Goal: Task Accomplishment & Management: Use online tool/utility

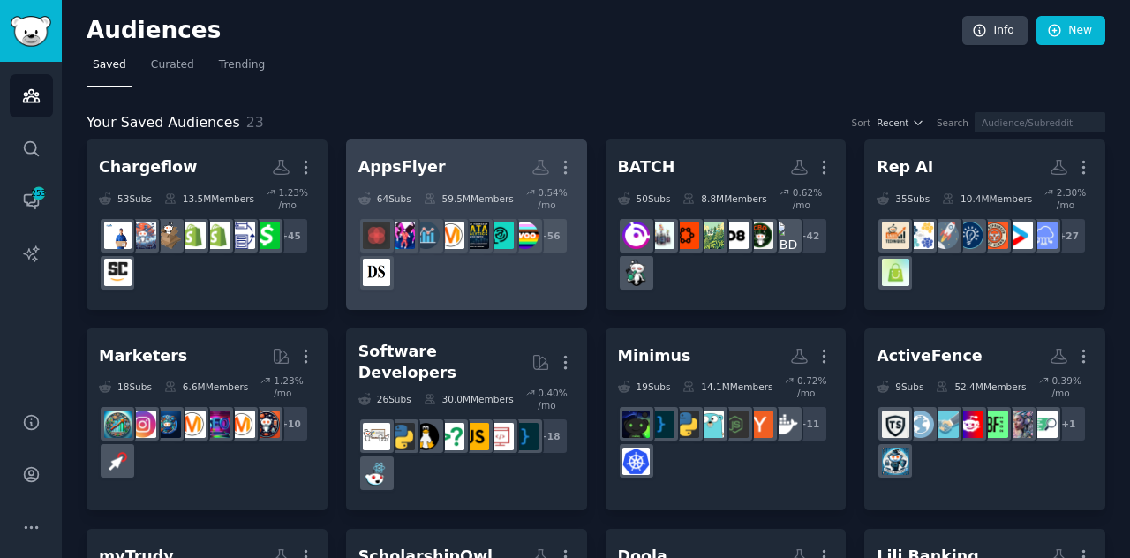
click at [477, 273] on div "+ 56" at bounding box center [466, 254] width 216 height 74
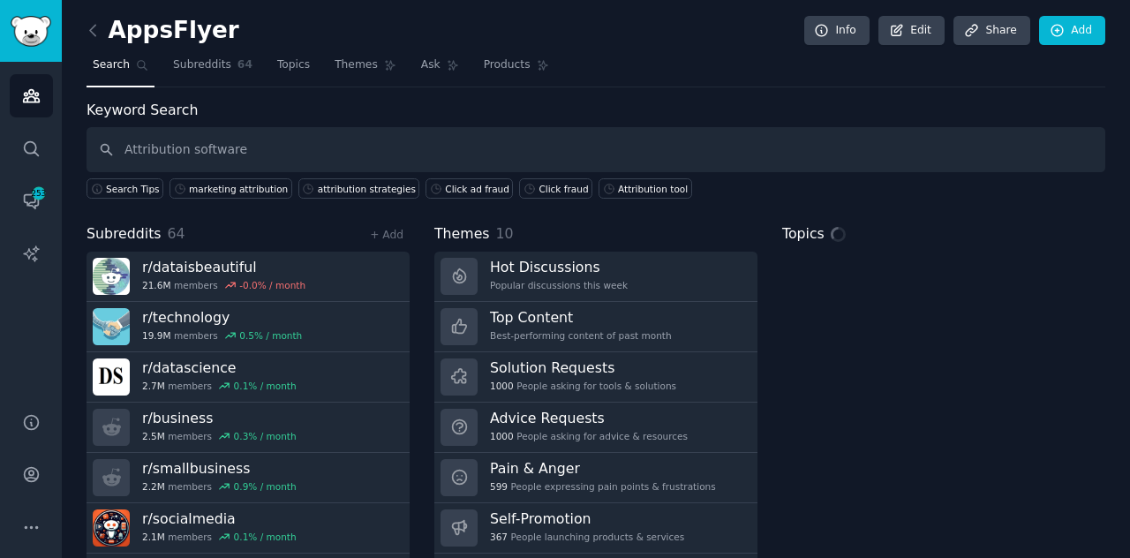
type input "Attribution software"
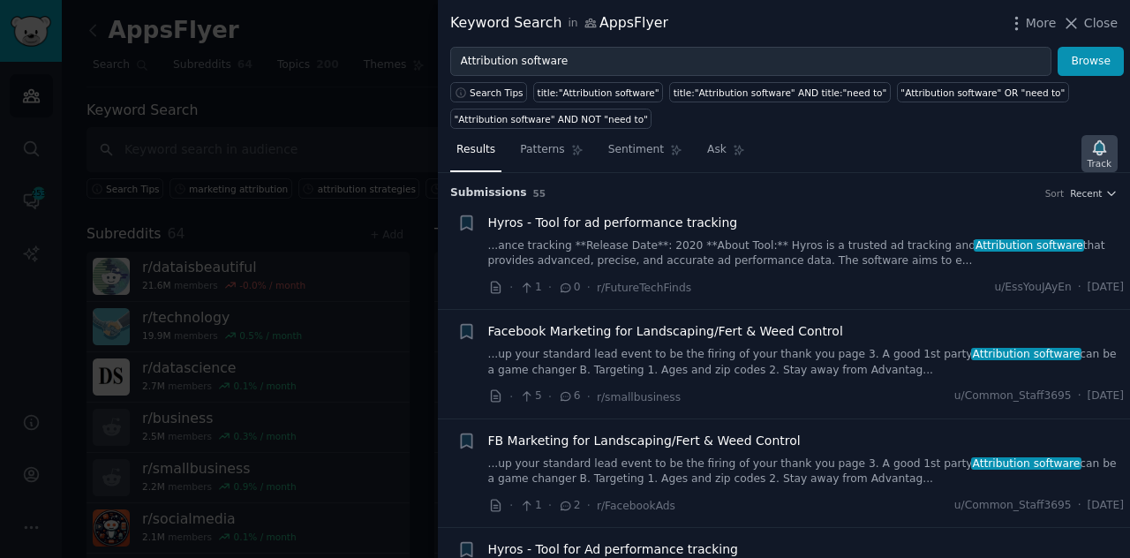
click at [1100, 149] on icon "button" at bounding box center [1099, 147] width 12 height 14
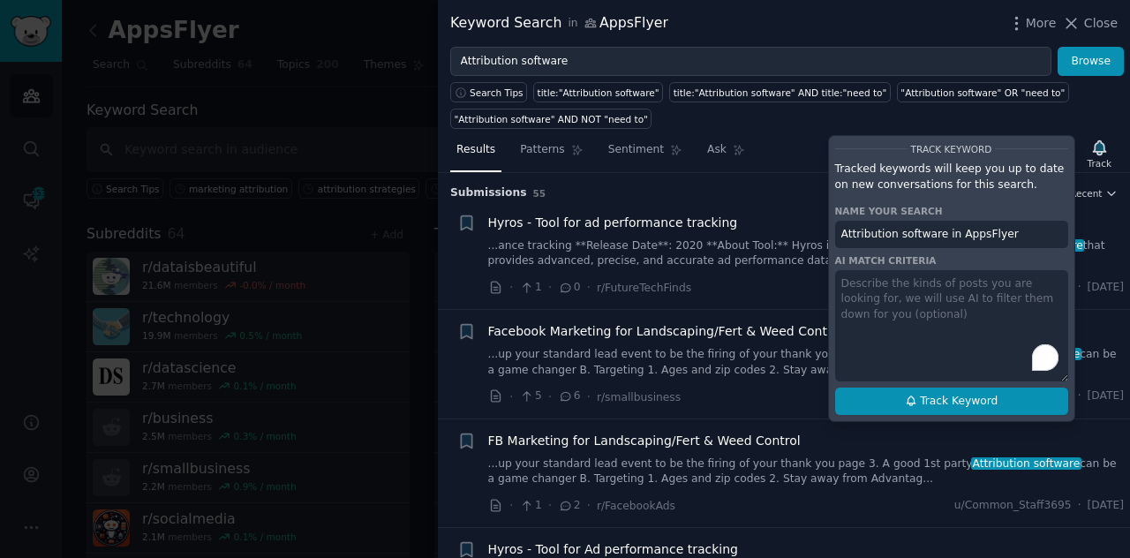
click at [989, 401] on span "Track Keyword" at bounding box center [959, 402] width 78 height 16
type input "Attribution software in AppsFlyer"
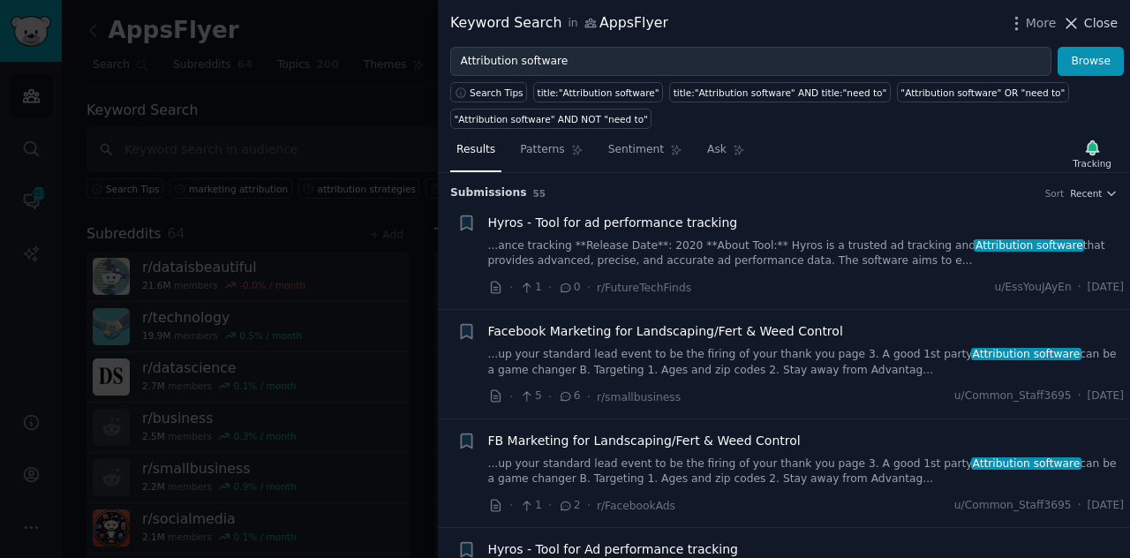
click at [1080, 23] on icon at bounding box center [1071, 23] width 19 height 19
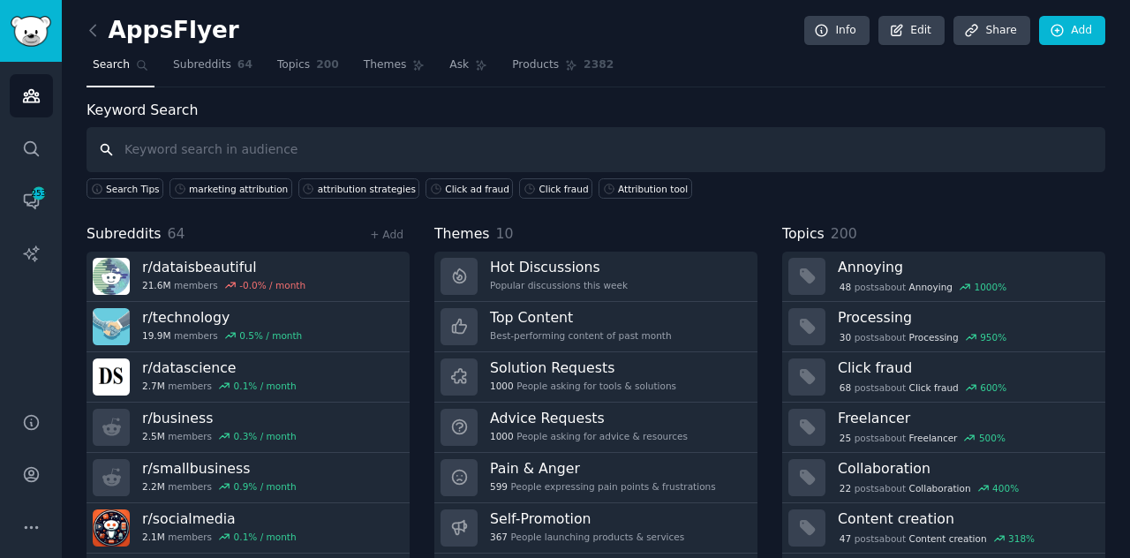
paste input "Multi-touch attribution tool"
type input "Multi-touch attribution tool"
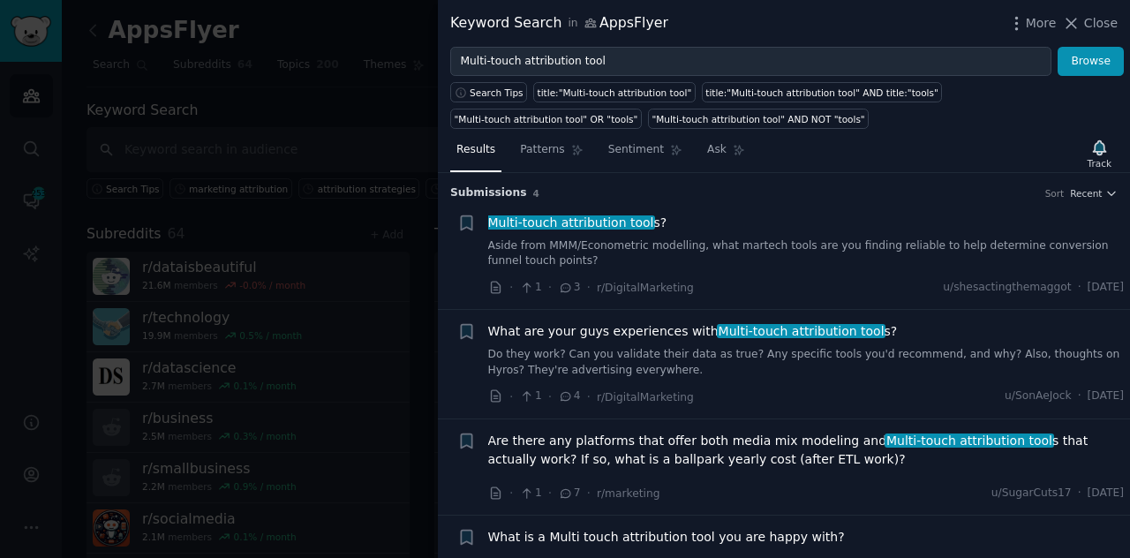
click at [707, 259] on link "Aside from MMM/Econometric modelling, what martech tools are you finding reliab…" at bounding box center [806, 253] width 636 height 31
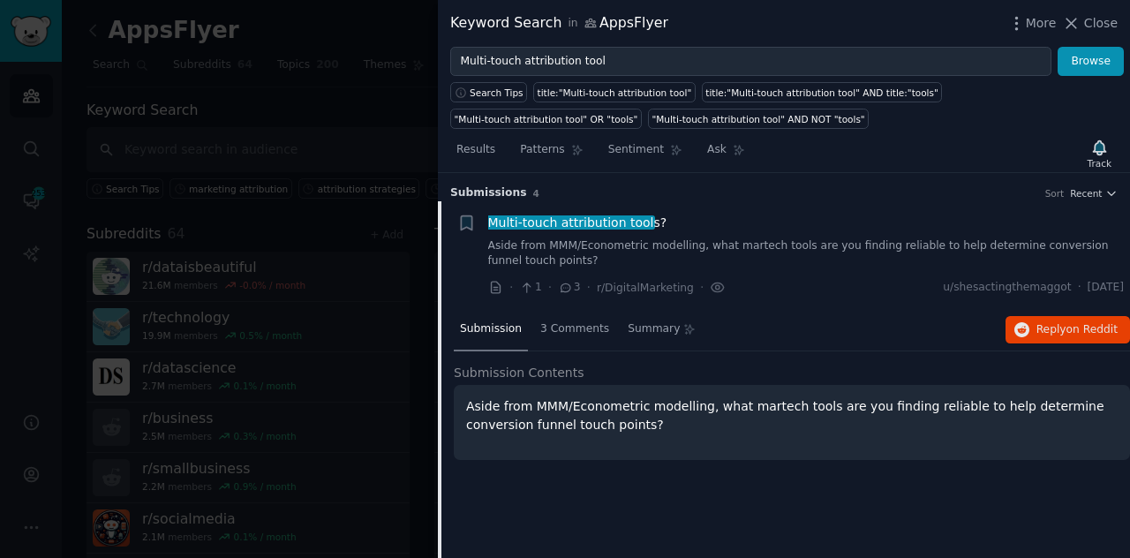
scroll to position [27, 0]
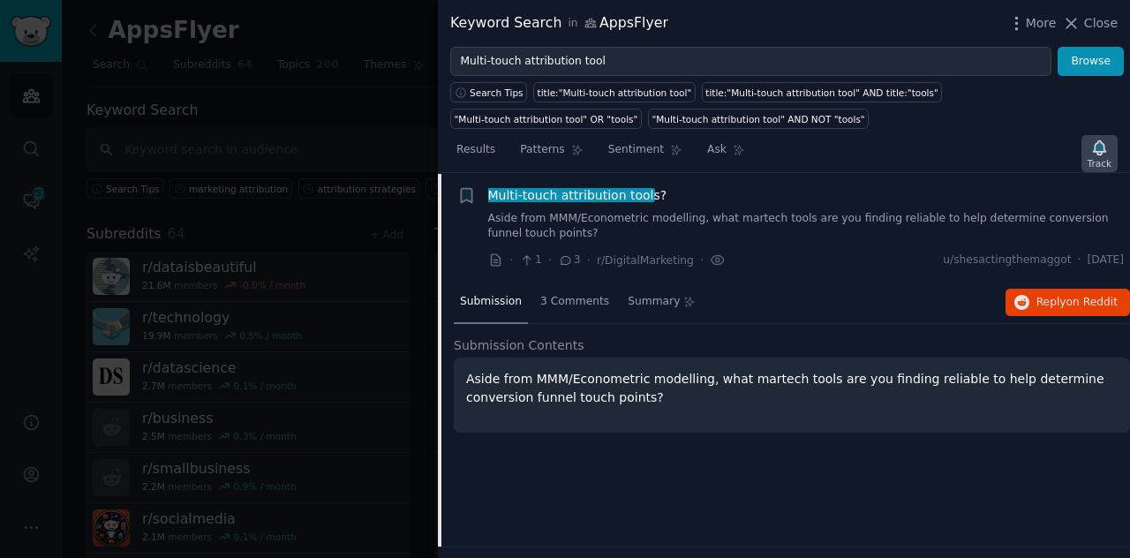
click at [1100, 151] on icon "button" at bounding box center [1099, 147] width 12 height 14
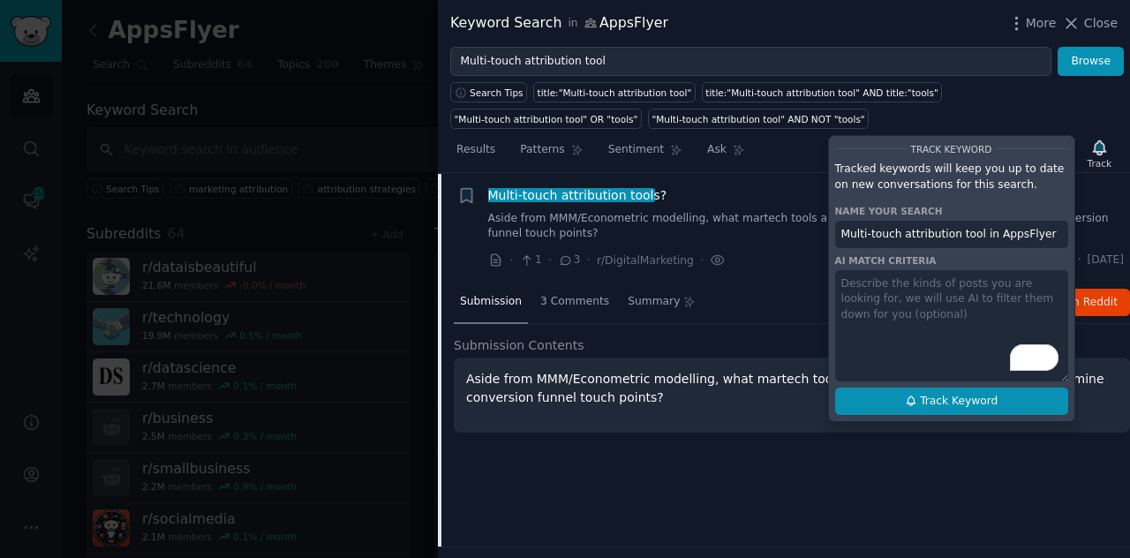
click at [943, 402] on span "Track Keyword" at bounding box center [959, 402] width 78 height 16
type input "Multi-touch attribution tool in AppsFlyer"
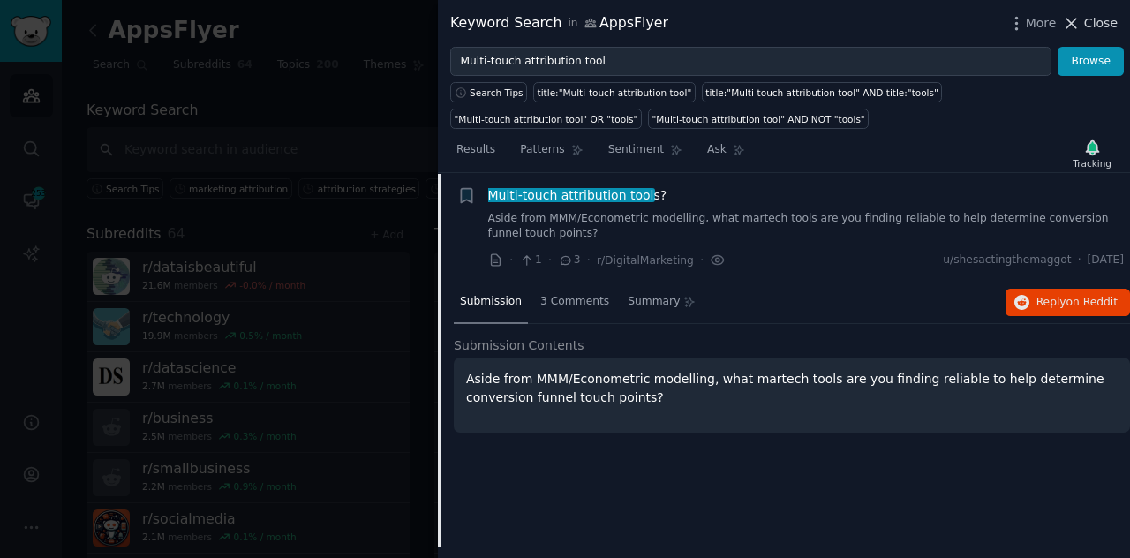
click at [1077, 22] on icon at bounding box center [1072, 24] width 10 height 10
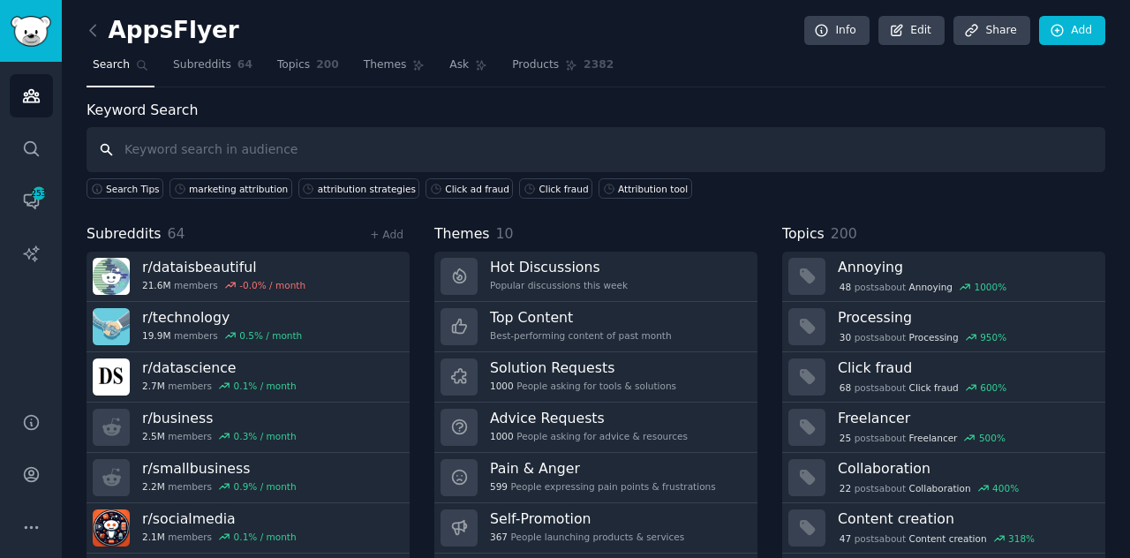
paste input "Attribution tools"
type input "Attribution tools"
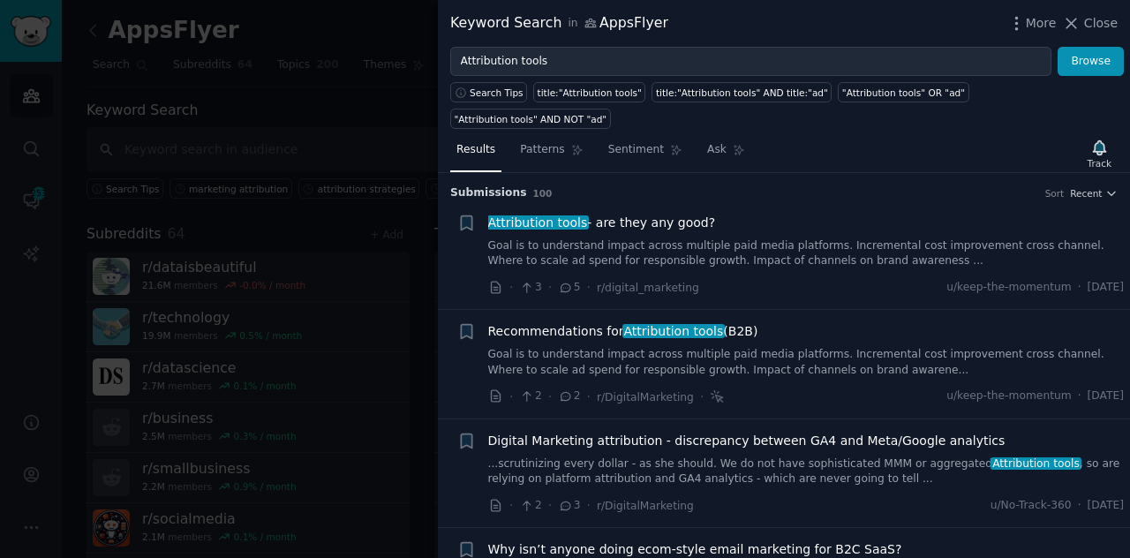
click at [826, 238] on link "Goal is to understand impact across multiple paid media platforms. Incremental …" at bounding box center [806, 253] width 636 height 31
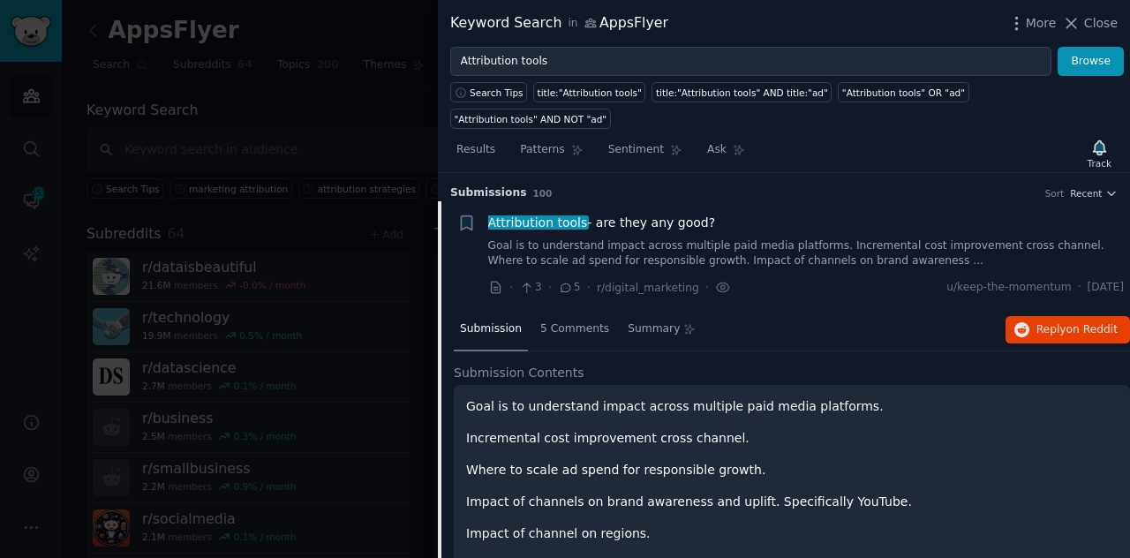
scroll to position [27, 0]
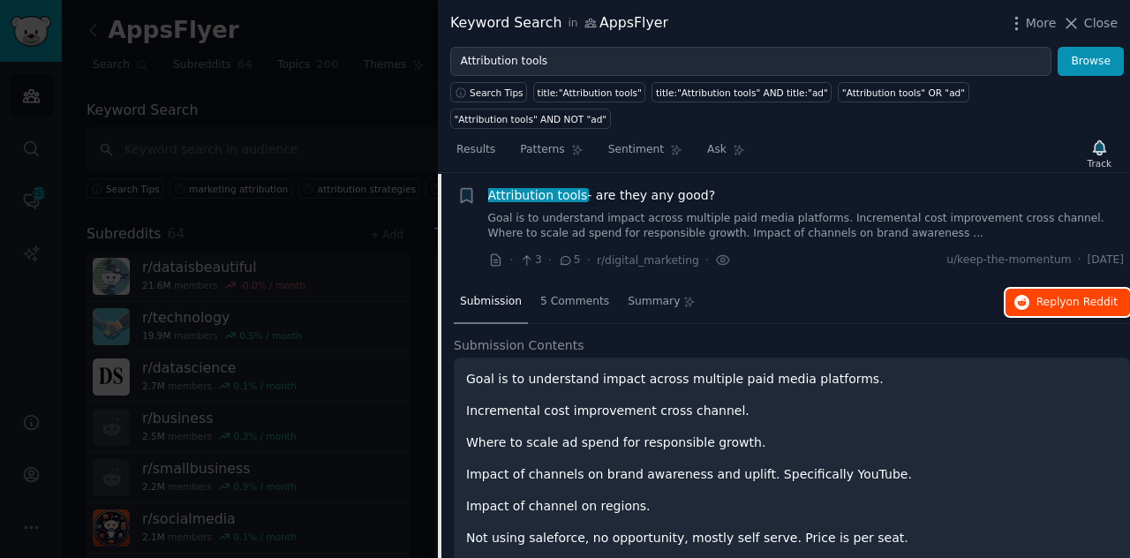
click at [1068, 296] on span "on Reddit" at bounding box center [1091, 302] width 51 height 12
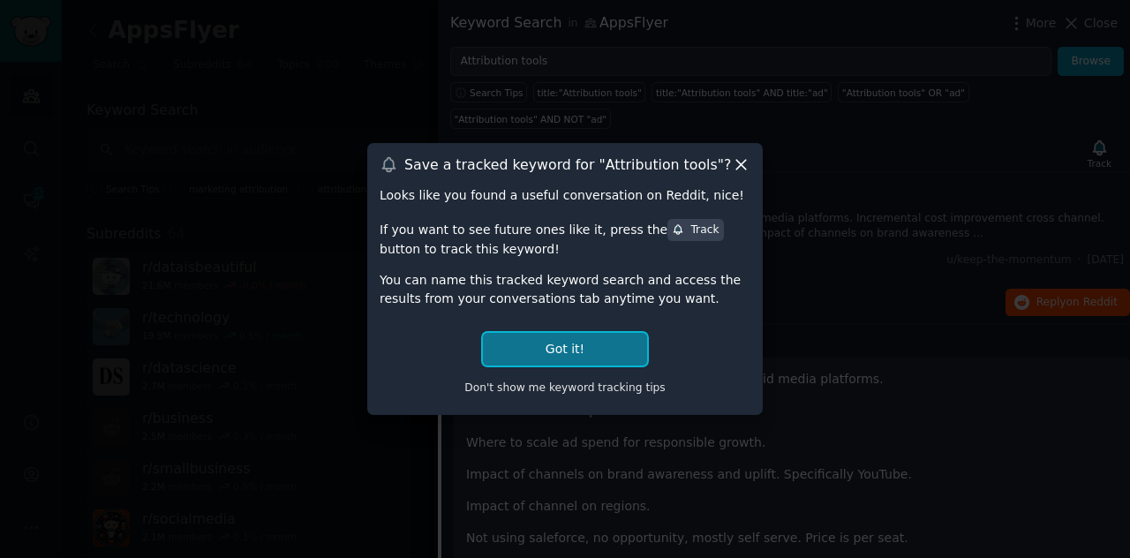
click at [560, 348] on button "Got it!" at bounding box center [565, 349] width 164 height 33
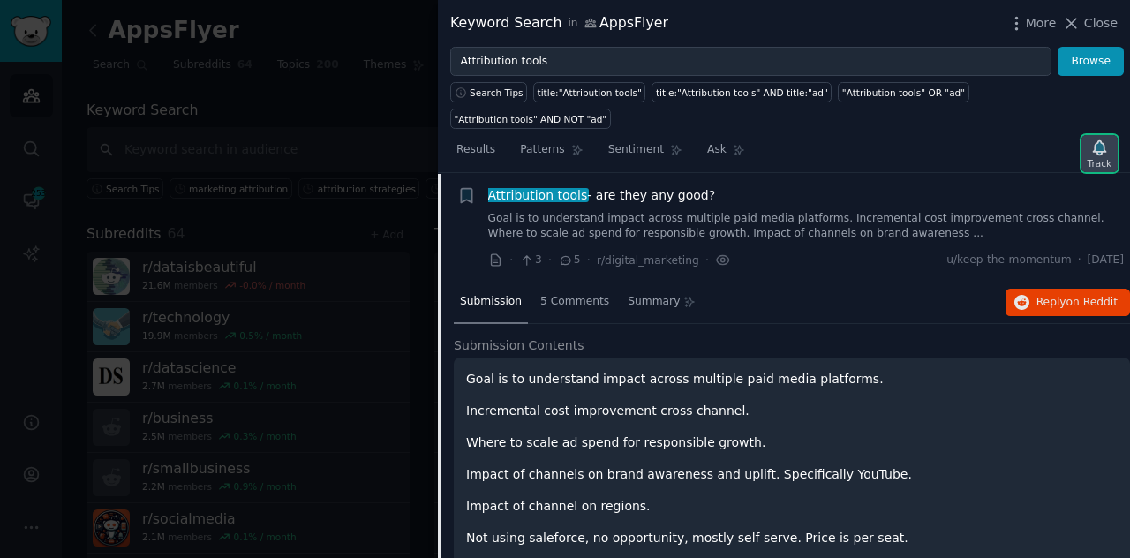
click at [1102, 140] on icon "button" at bounding box center [1099, 147] width 12 height 14
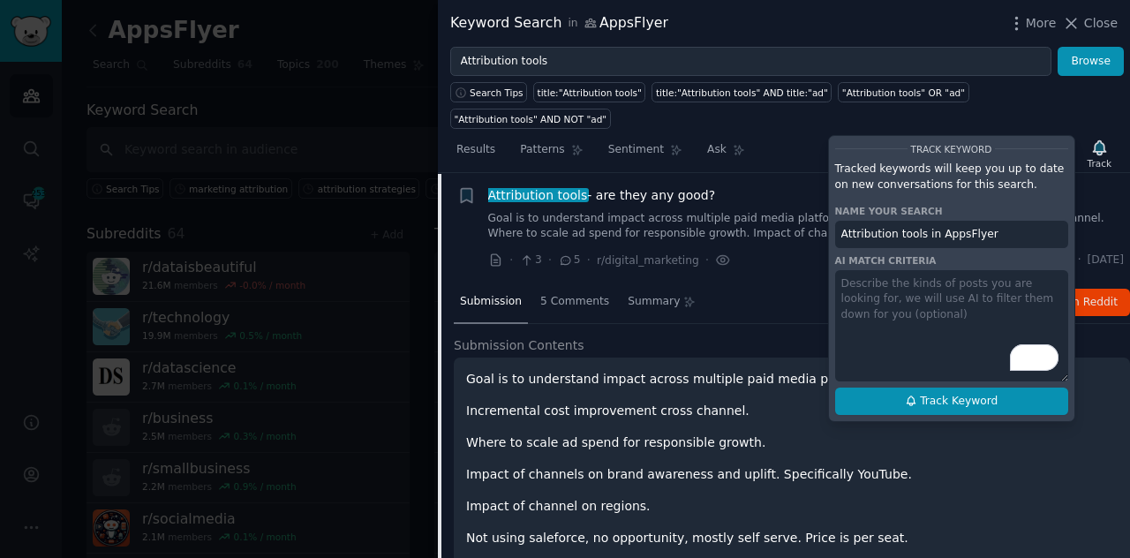
click at [906, 387] on button "Track Keyword" at bounding box center [951, 401] width 233 height 28
type input "Attribution tools in AppsFlyer"
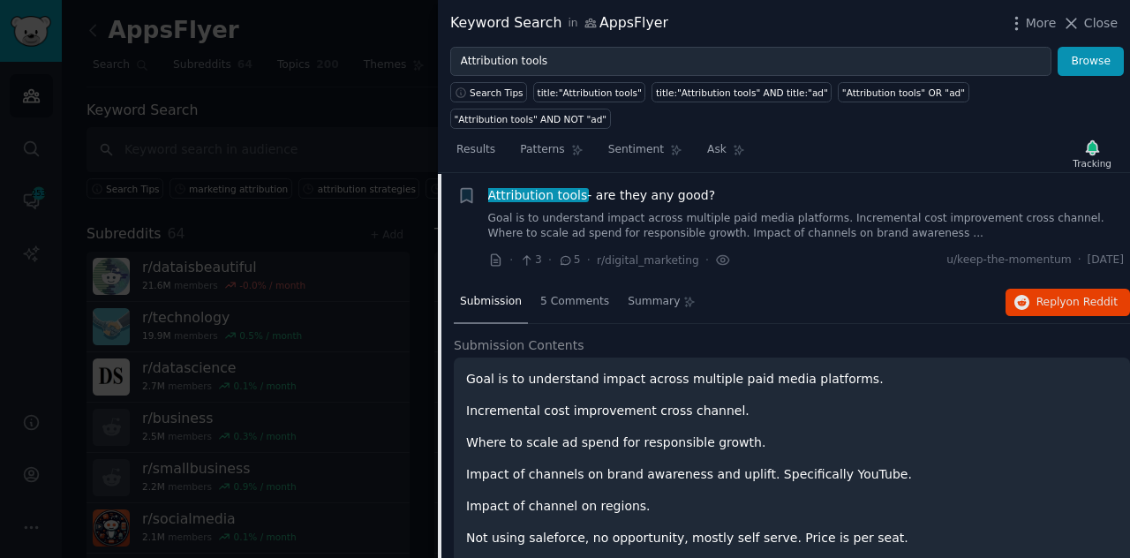
click at [936, 305] on div "Submission 5 Comments Summary Reply on Reddit Submission Contents Goal is to un…" at bounding box center [792, 516] width 676 height 469
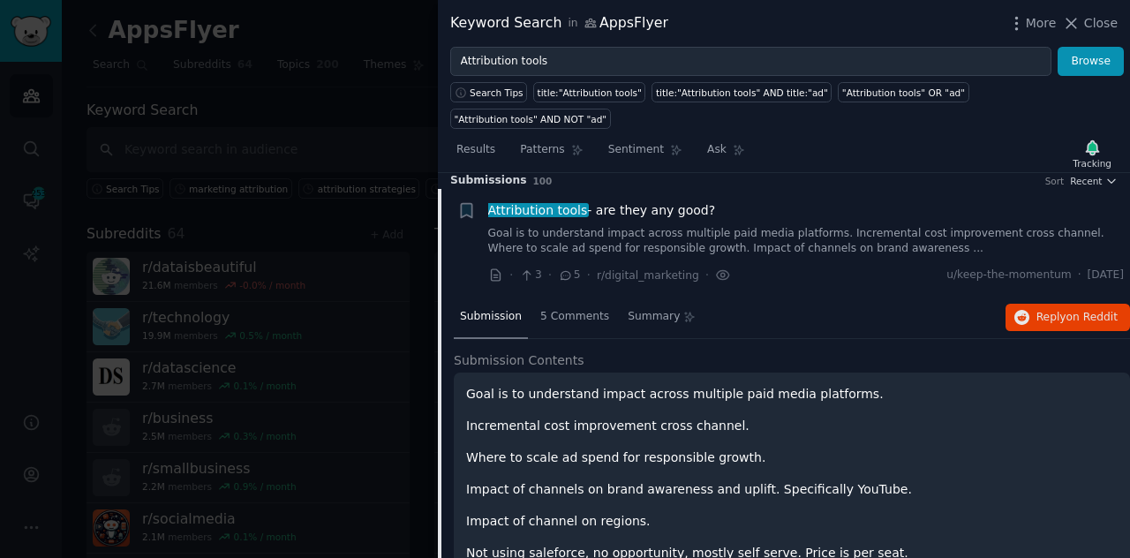
scroll to position [0, 0]
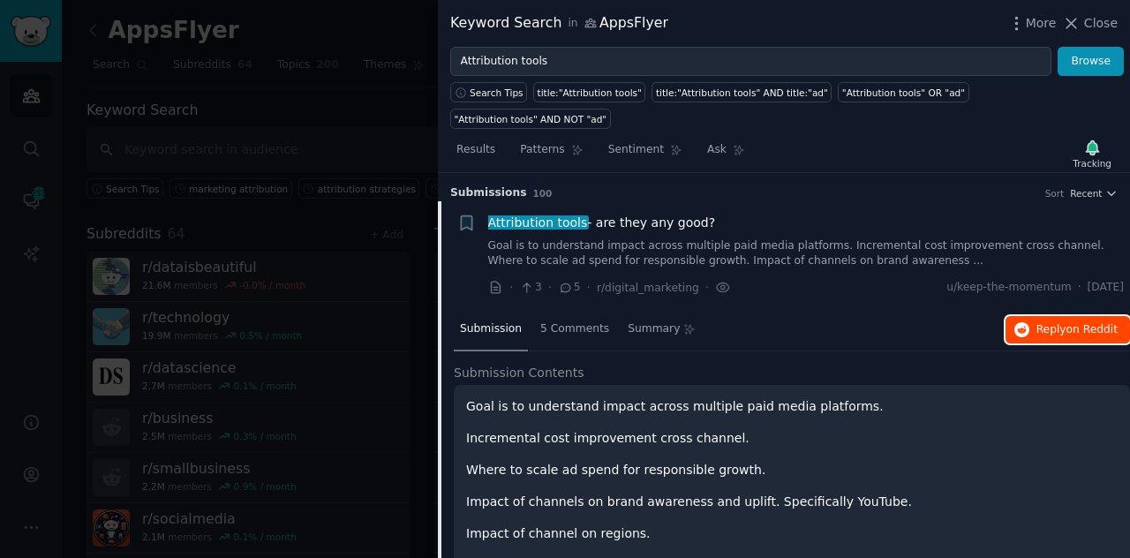
click at [1056, 322] on span "Reply on Reddit" at bounding box center [1076, 330] width 81 height 16
